Goal: Task Accomplishment & Management: Manage account settings

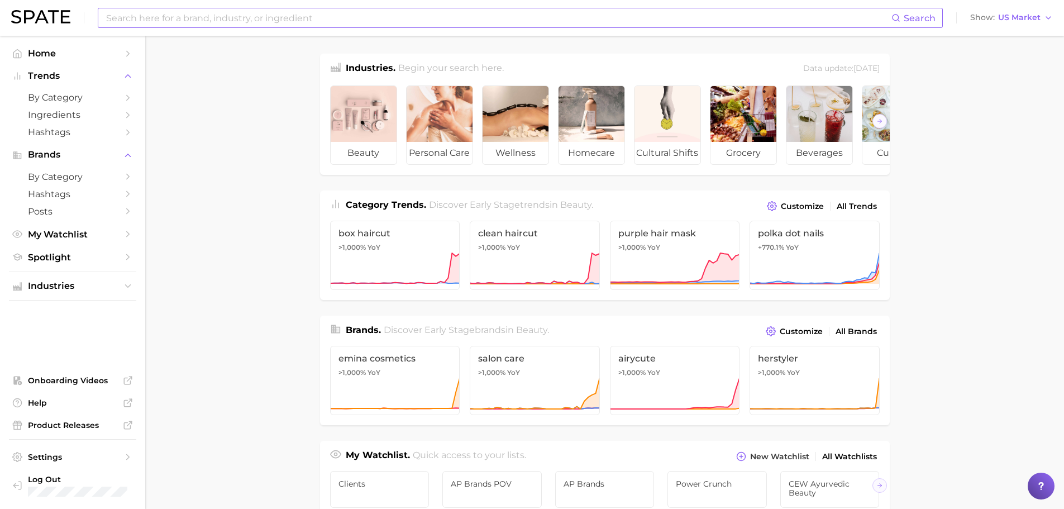
click at [229, 13] on input at bounding box center [498, 17] width 786 height 19
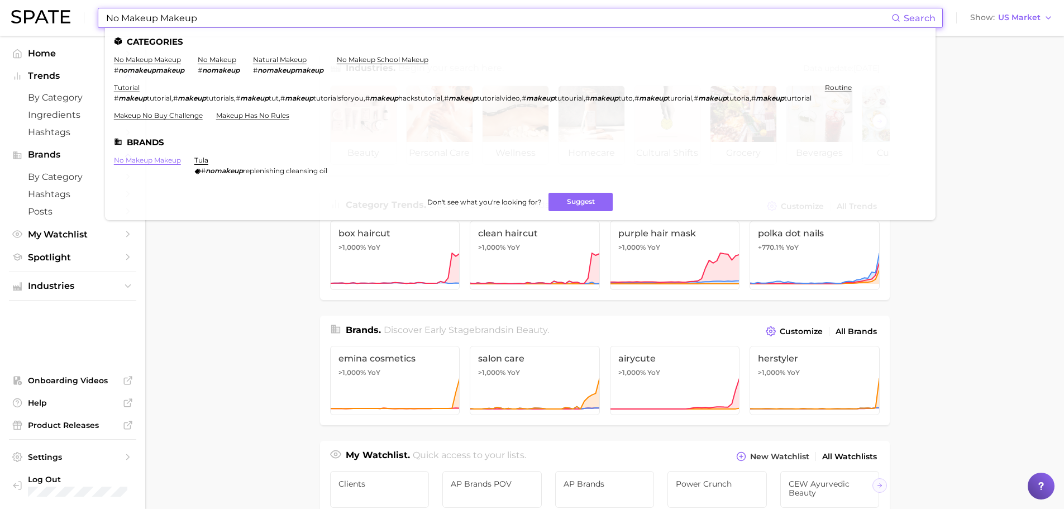
type input "No Makeup Makeup"
click at [145, 160] on link "no makeup makeup" at bounding box center [147, 160] width 67 height 8
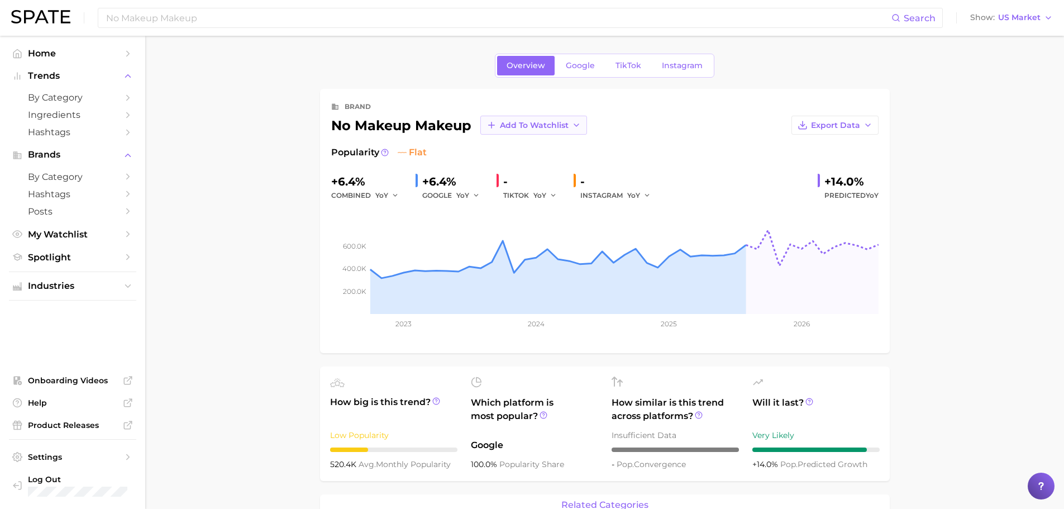
click at [517, 123] on span "Add to Watchlist" at bounding box center [534, 125] width 69 height 9
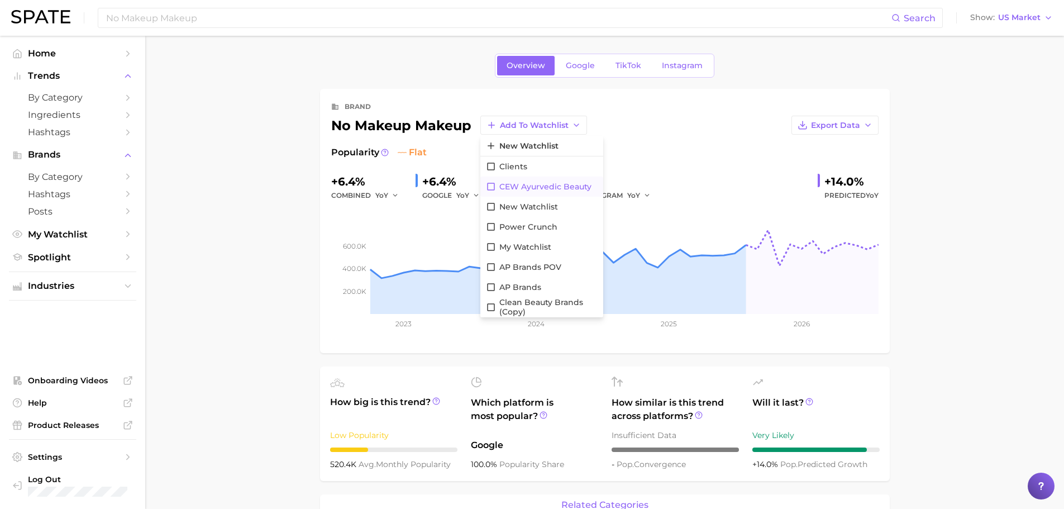
scroll to position [56, 0]
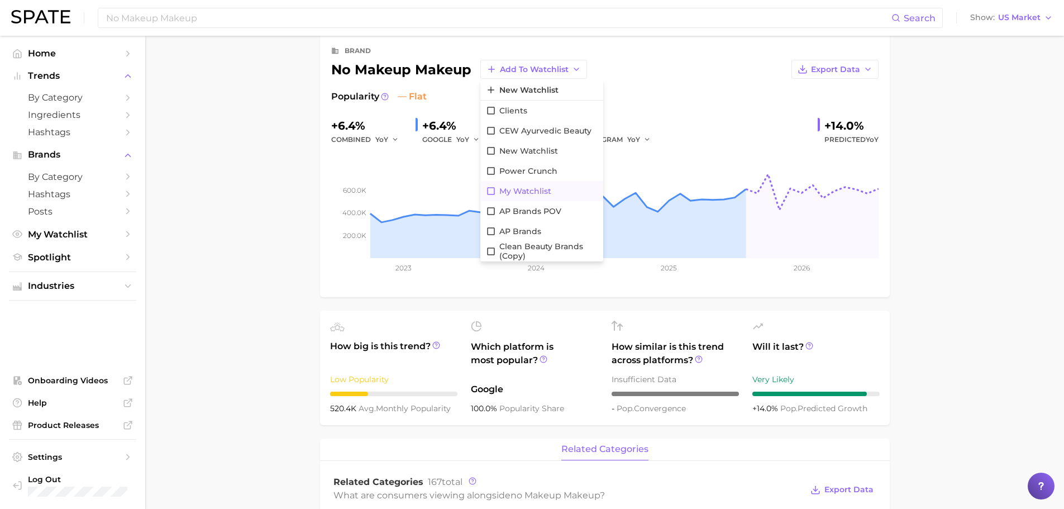
click at [488, 191] on icon at bounding box center [491, 191] width 10 height 10
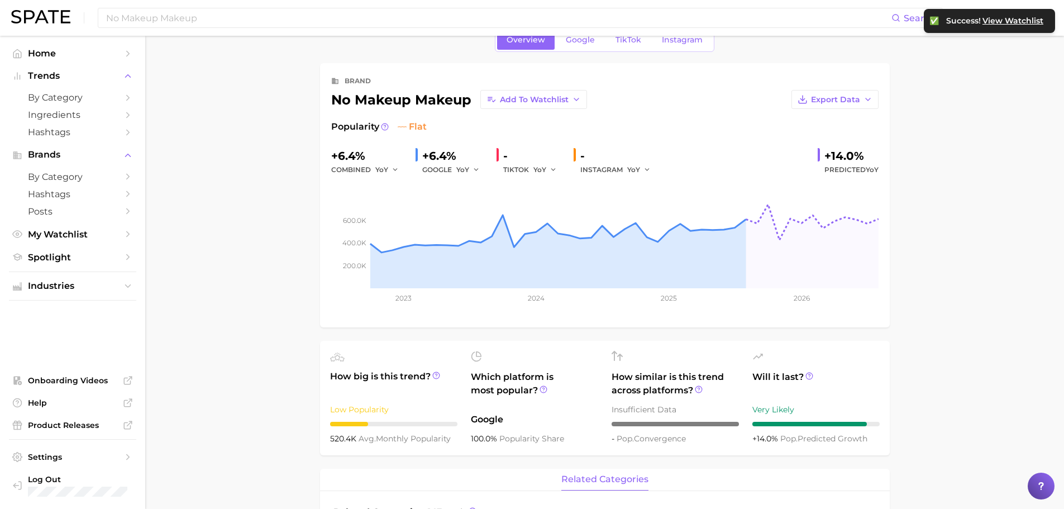
scroll to position [0, 0]
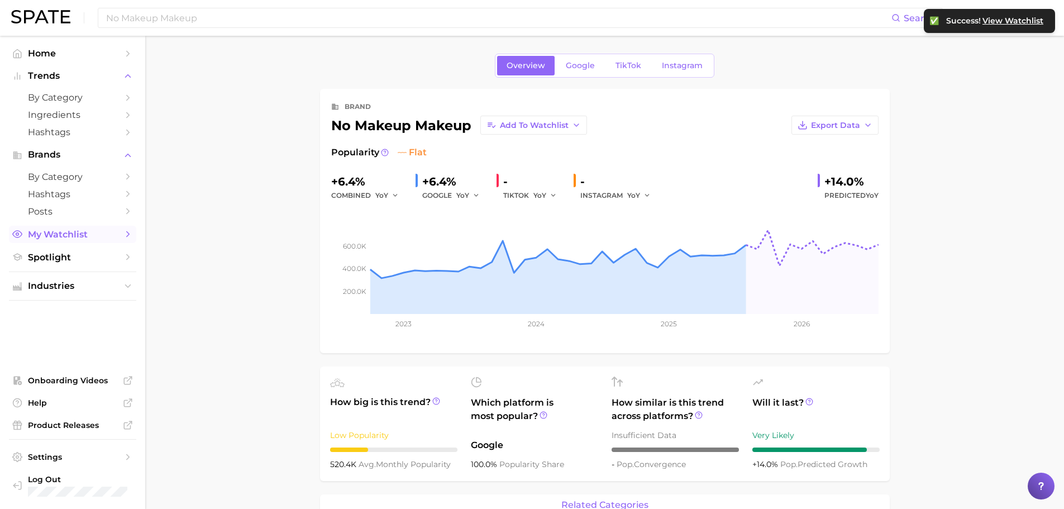
click at [91, 236] on span "My Watchlist" at bounding box center [72, 234] width 89 height 11
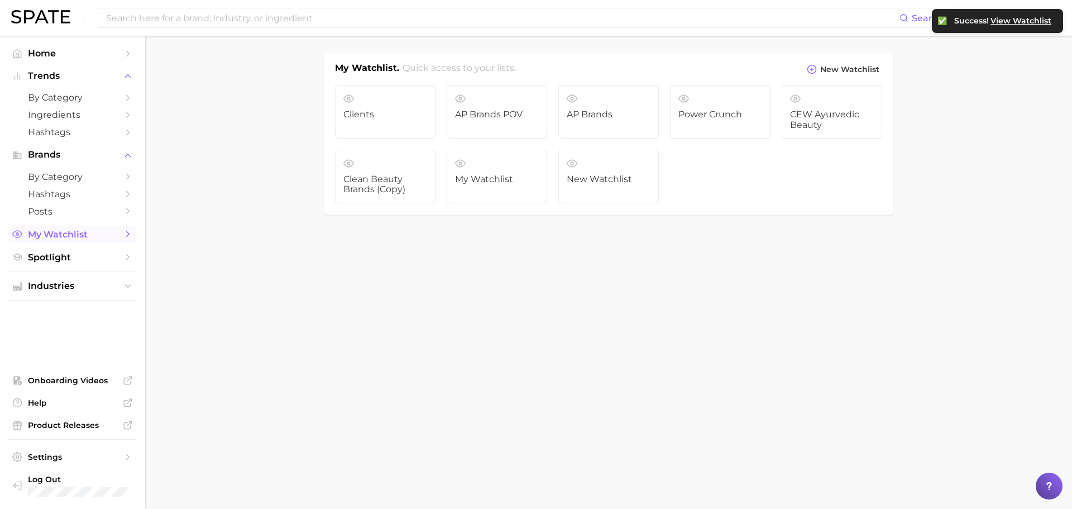
click at [126, 235] on icon "Sidebar" at bounding box center [128, 234] width 10 height 10
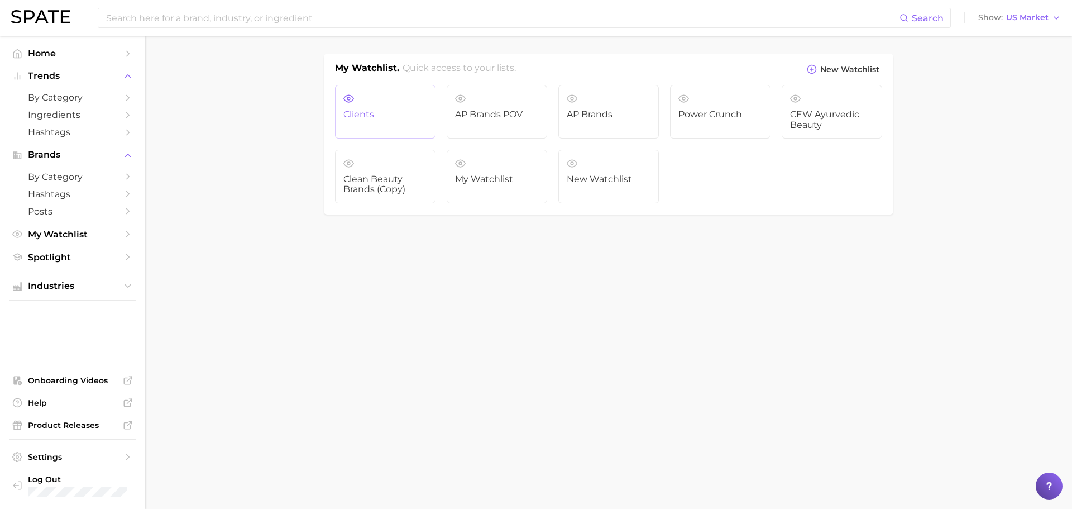
click at [366, 125] on link "Clients" at bounding box center [385, 112] width 100 height 54
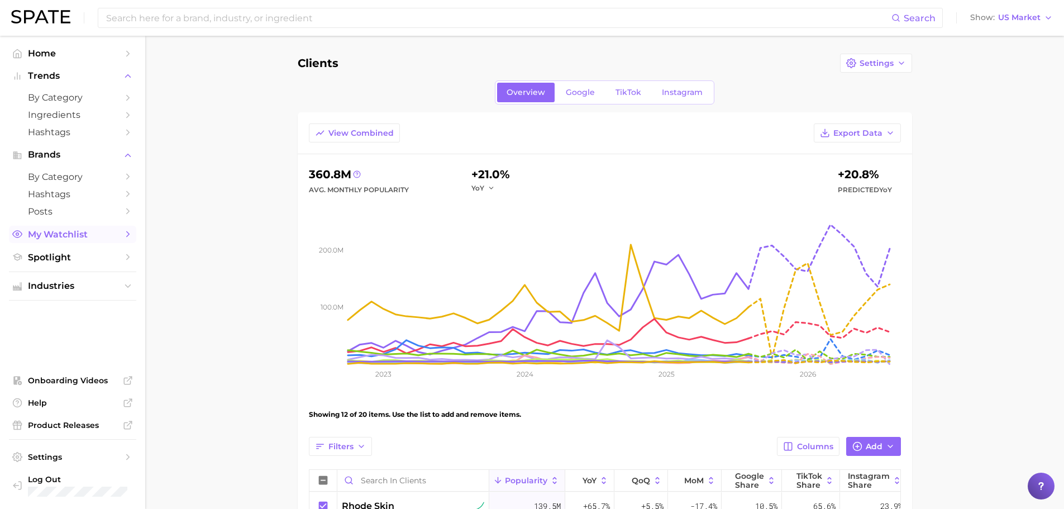
click at [74, 238] on span "My Watchlist" at bounding box center [72, 234] width 89 height 11
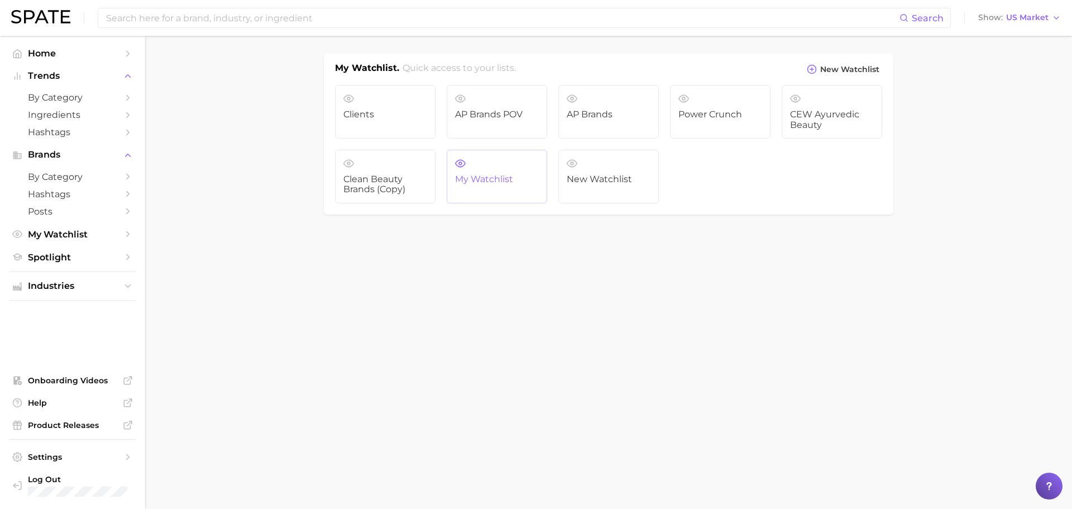
click at [496, 178] on span "My Watchlist" at bounding box center [497, 179] width 84 height 10
